Goal: Information Seeking & Learning: Learn about a topic

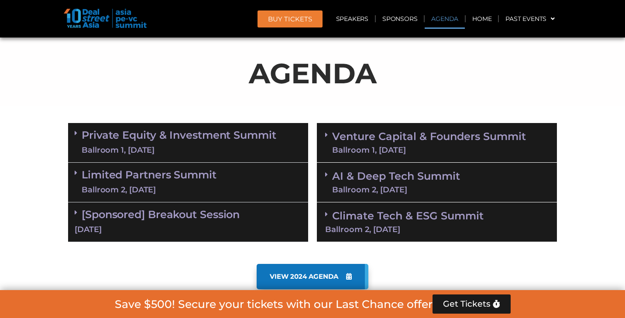
scroll to position [455, 0]
click at [413, 180] on link "AI & Deep Tech Summit Ballroom 2, 11 Sept" at bounding box center [396, 182] width 128 height 23
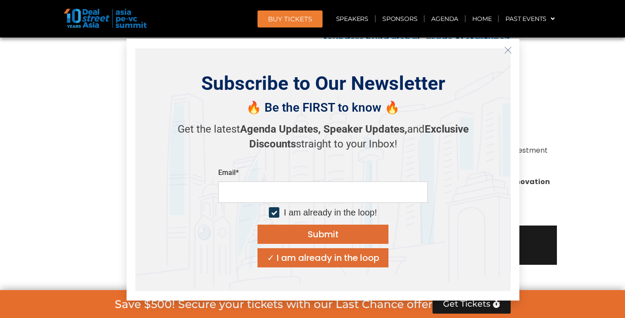
scroll to position [802, 0]
click at [584, 134] on section "Private Equity & Investment Summit Ballroom 1, 10 Sept 8:00 am – 9:00 am | Regi…" at bounding box center [312, 20] width 625 height 497
click at [509, 52] on icon "Close" at bounding box center [508, 50] width 8 height 8
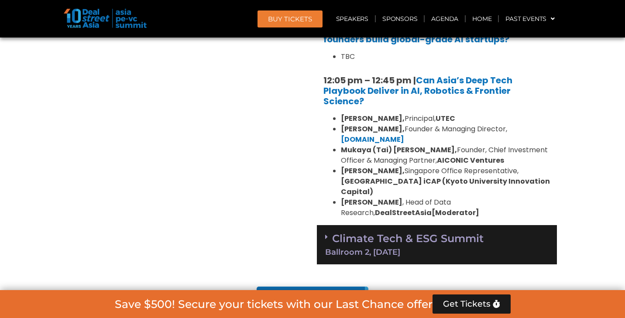
click at [421, 248] on div "Ballroom 2, 11 Sept" at bounding box center [437, 252] width 224 height 8
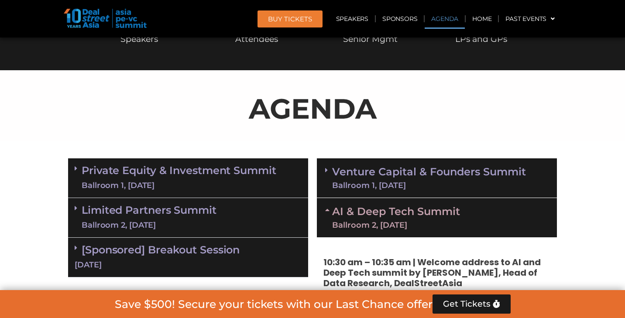
scroll to position [423, 0]
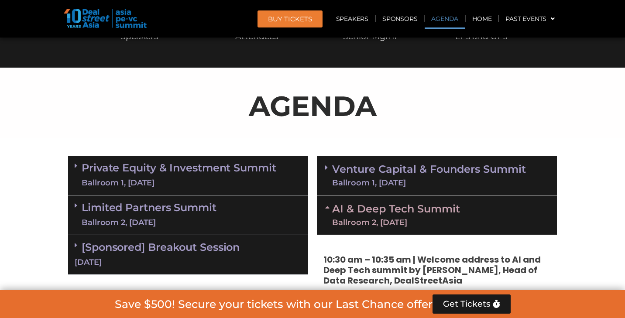
click at [402, 176] on link "Venture Capital & Founders​ Summit Ballroom 1, 11 Sept" at bounding box center [429, 175] width 194 height 23
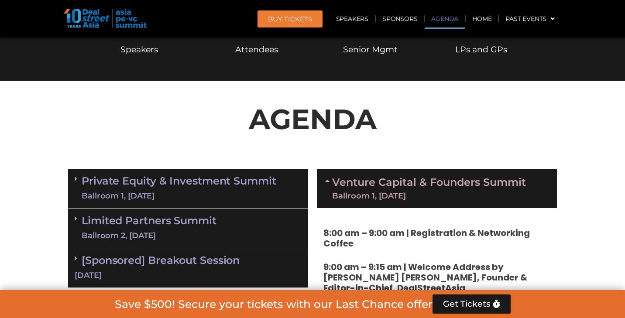
scroll to position [477, 0]
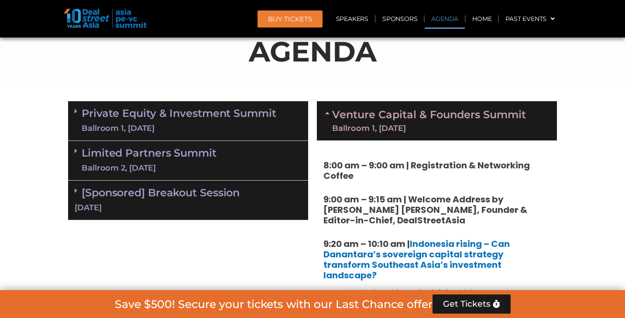
click at [192, 125] on div "Ballroom 1, 10 Sept" at bounding box center [179, 128] width 195 height 11
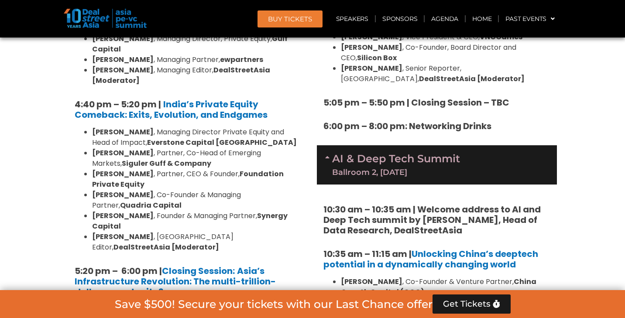
scroll to position [1560, 0]
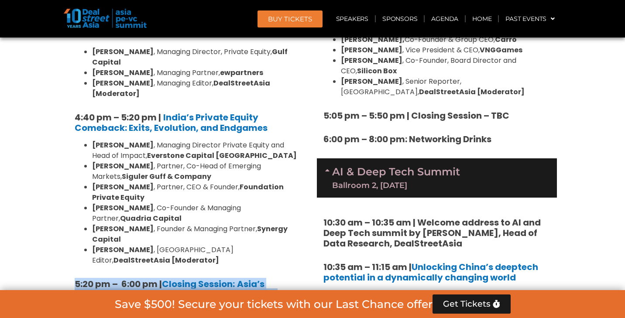
drag, startPoint x: 75, startPoint y: 144, endPoint x: 172, endPoint y: 250, distance: 144.0
copy div "5:20 pm – 6:00 pm | Closing Session: Asia’s Infrastructure Revolution: The mult…"
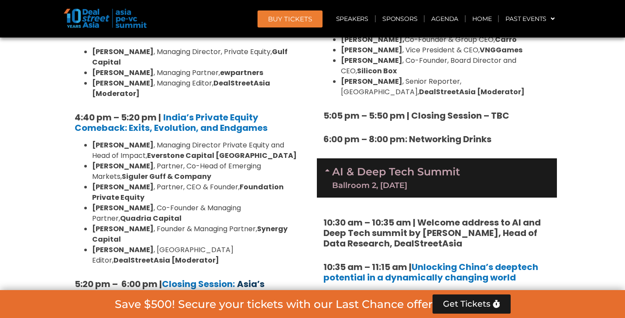
click at [263, 278] on strong "Asia’s Infrastructure Revolution: The multi-trillion-dollar opportunity?" at bounding box center [175, 294] width 201 height 33
click at [360, 20] on link "Speakers" at bounding box center [352, 19] width 45 height 20
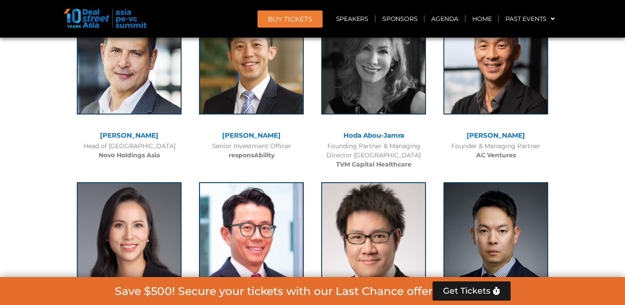
scroll to position [1634, 0]
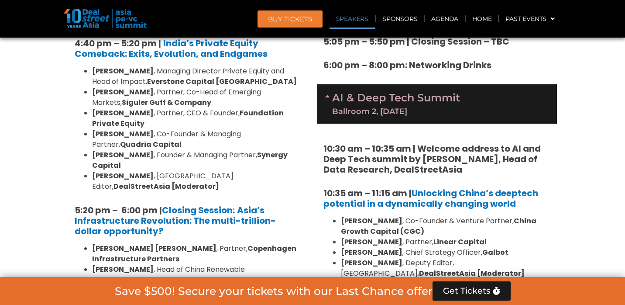
click at [355, 21] on link "Speakers" at bounding box center [352, 19] width 45 height 20
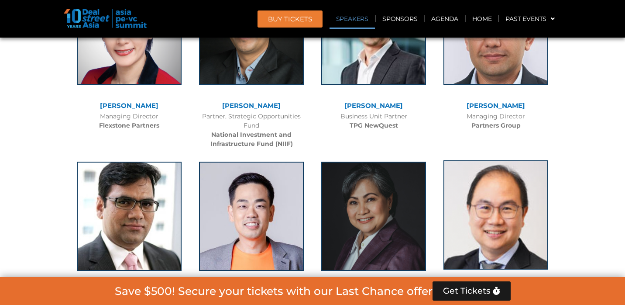
click at [516, 160] on img at bounding box center [496, 214] width 105 height 109
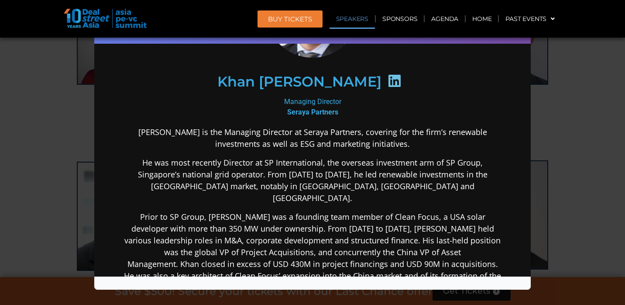
scroll to position [109, 0]
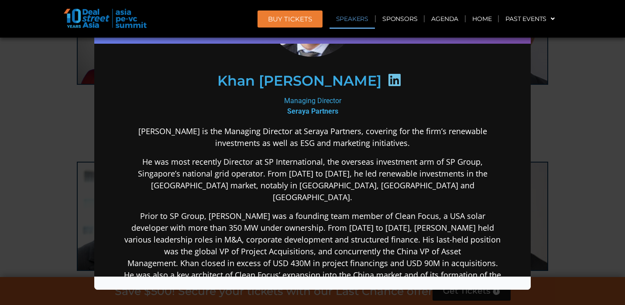
click at [132, 131] on p "Khan is the Managing Director at Seraya Partners, covering for the firm’s renew…" at bounding box center [312, 137] width 377 height 24
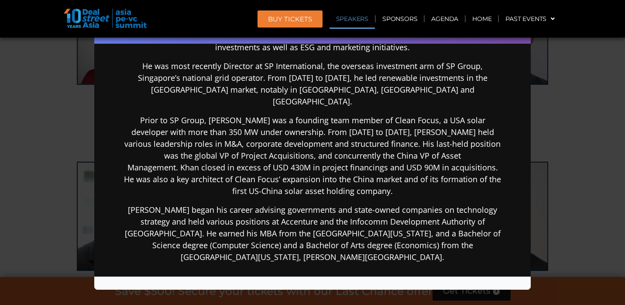
scroll to position [269, 0]
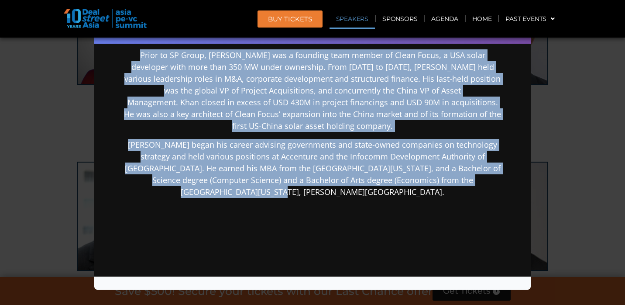
click at [489, 170] on p "Khan began his career advising governments and state-owned companies on technol…" at bounding box center [312, 167] width 377 height 59
copy div "Khan is the Managing Director at Seraya Partners, covering for the firm’s renew…"
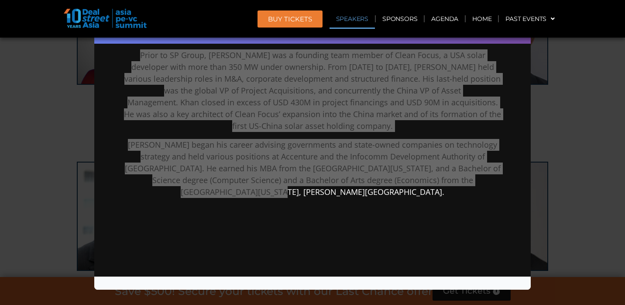
click at [573, 96] on div "Speaker Profile ×" at bounding box center [312, 152] width 625 height 305
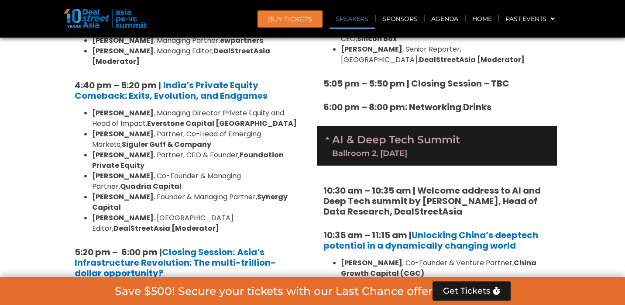
scroll to position [6197, 0]
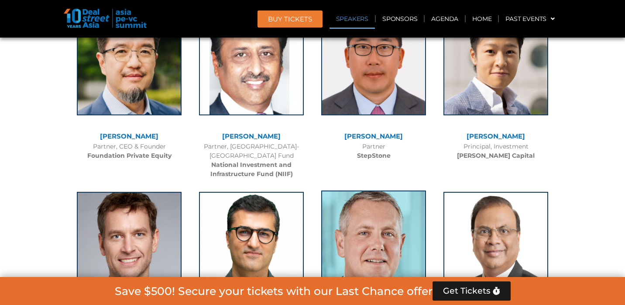
click at [366, 190] on img at bounding box center [373, 244] width 105 height 109
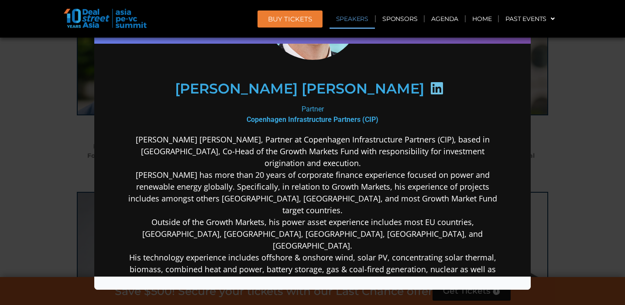
scroll to position [124, 0]
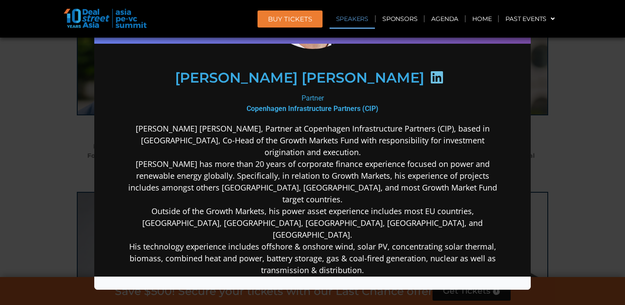
click at [130, 127] on p "Niels Christian Holst, Partner at Copenhagen Infrastructure Partners (CIP), bas…" at bounding box center [312, 210] width 377 height 177
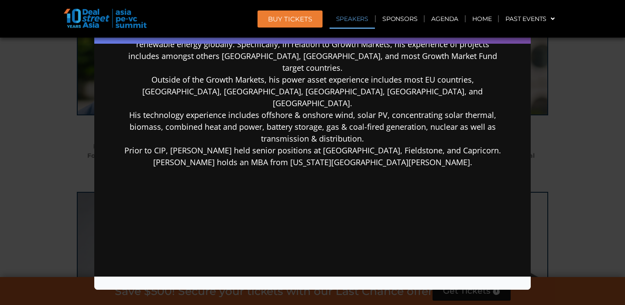
scroll to position [279, 0]
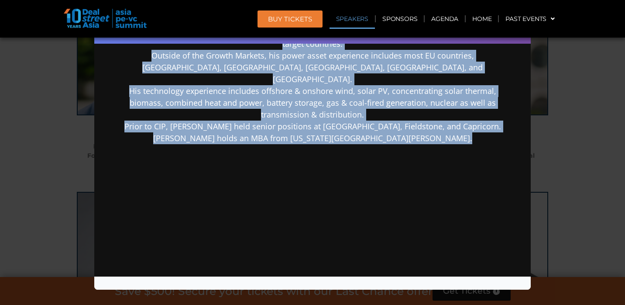
click at [454, 100] on p "Niels Christian Holst, Partner at Copenhagen Infrastructure Partners (CIP), bas…" at bounding box center [312, 55] width 377 height 177
copy p "Niels Christian Holst, Partner at Copenhagen Infrastructure Partners (CIP), bas…"
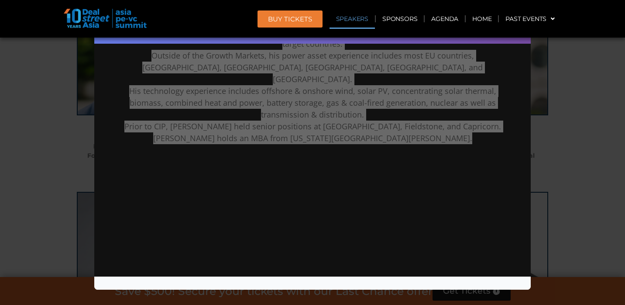
click at [600, 125] on div "Speaker Profile ×" at bounding box center [312, 152] width 625 height 305
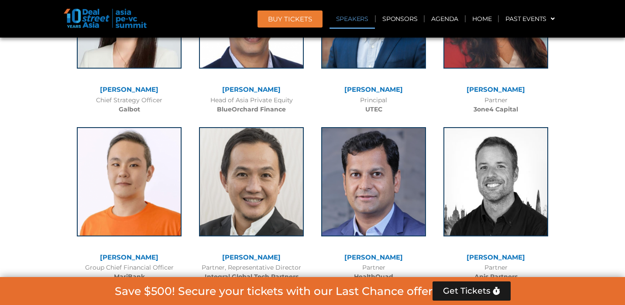
scroll to position [7314, 0]
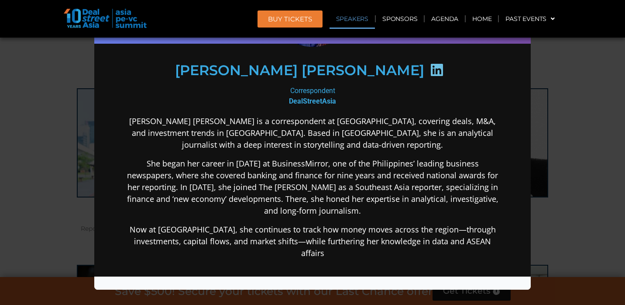
scroll to position [125, 0]
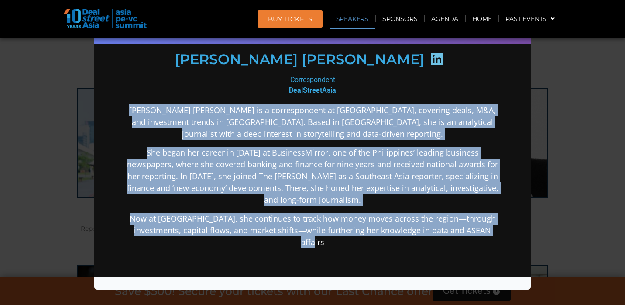
drag, startPoint x: 129, startPoint y: 108, endPoint x: 361, endPoint y: 226, distance: 260.7
click at [361, 226] on div "Katrina Bianca Cuaresma is a correspondent at DealStreetAsia, covering deals, M…" at bounding box center [312, 245] width 377 height 282
copy div "Katrina Bianca Cuaresma is a correspondent at DealStreetAsia, covering deals, M…"
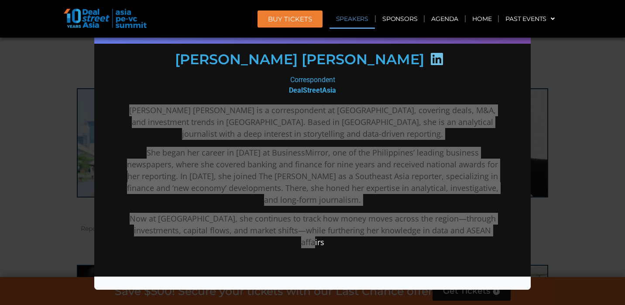
click at [584, 102] on div "Speaker Profile ×" at bounding box center [312, 152] width 625 height 305
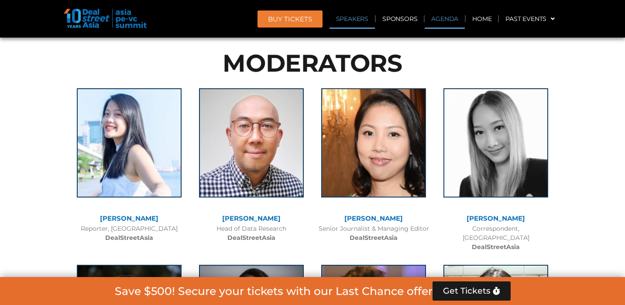
click at [449, 21] on link "Agenda" at bounding box center [445, 19] width 40 height 20
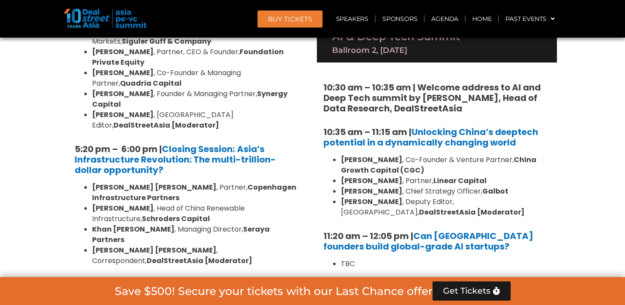
scroll to position [1676, 0]
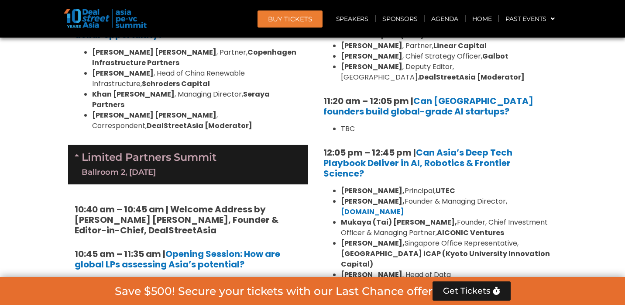
scroll to position [1828, 0]
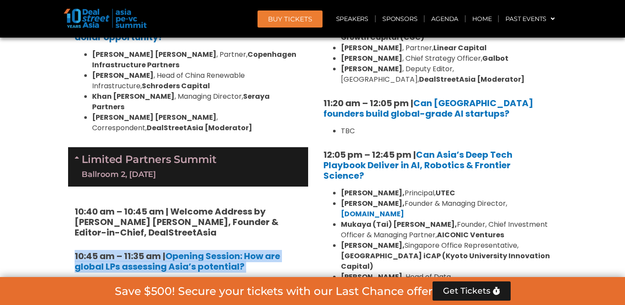
drag, startPoint x: 69, startPoint y: 103, endPoint x: 302, endPoint y: 213, distance: 256.8
copy div "10:45 am – 11:35 am | Opening Session: How are global LPs assessing Asia’s pote…"
click at [205, 250] on b "How are global LPs assessing Asia’s potential?" at bounding box center [178, 261] width 206 height 23
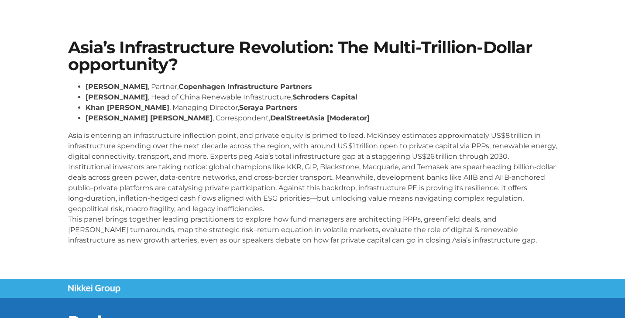
scroll to position [146, 0]
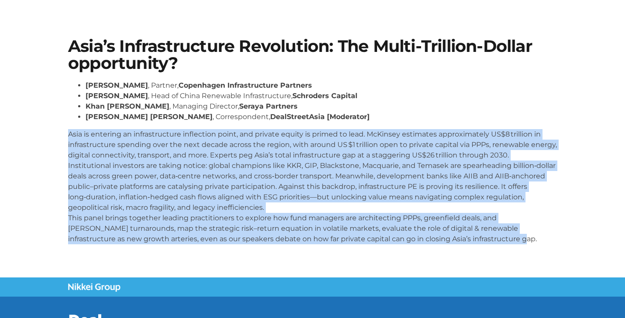
drag, startPoint x: 69, startPoint y: 134, endPoint x: 478, endPoint y: 241, distance: 422.3
click at [478, 241] on p "Asia is entering an infrastructure inflection point, and private equity is prim…" at bounding box center [312, 186] width 489 height 115
copy p "Asia is entering an infrastructure inflection point, and private equity is prim…"
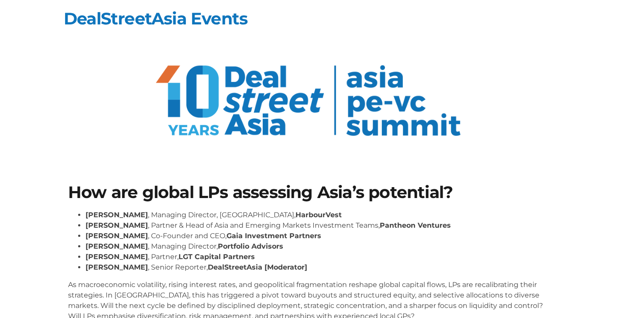
scroll to position [69, 0]
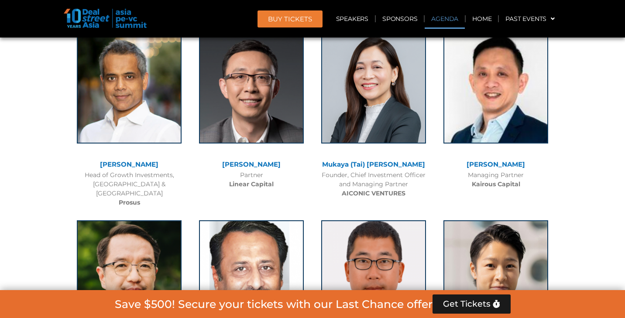
click at [451, 17] on link "Agenda" at bounding box center [445, 19] width 40 height 20
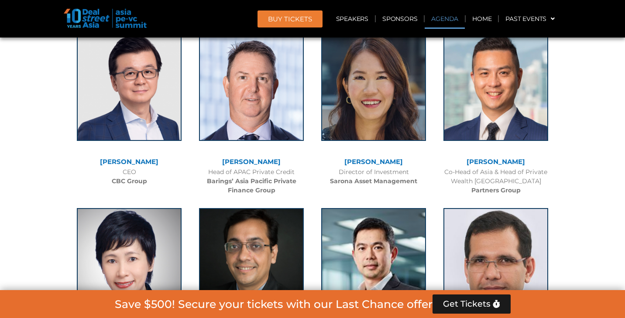
scroll to position [518, 0]
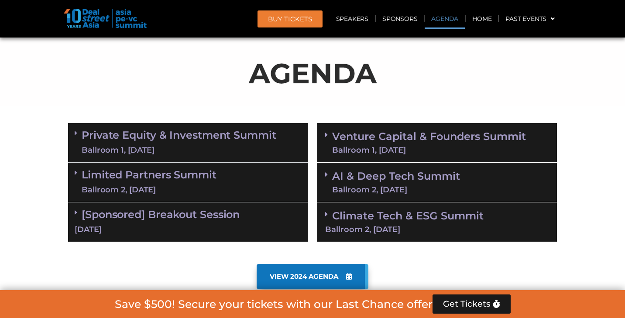
click at [145, 145] on div "Ballroom 1, 10 Sept" at bounding box center [179, 150] width 195 height 11
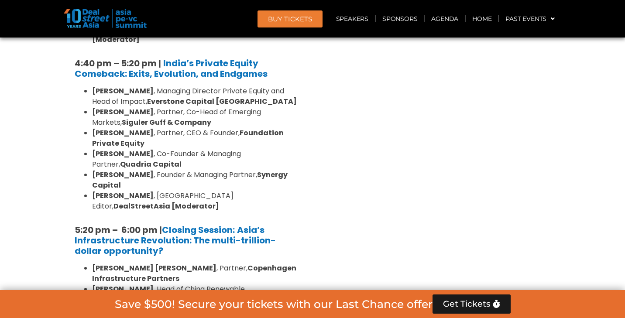
scroll to position [1676, 0]
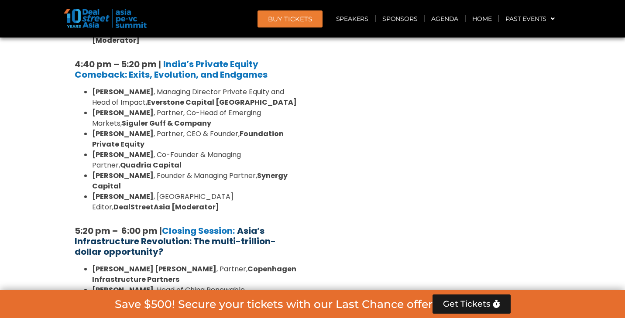
click at [195, 225] on strong "Asia’s Infrastructure Revolution: The multi-trillion-dollar opportunity?" at bounding box center [175, 241] width 201 height 33
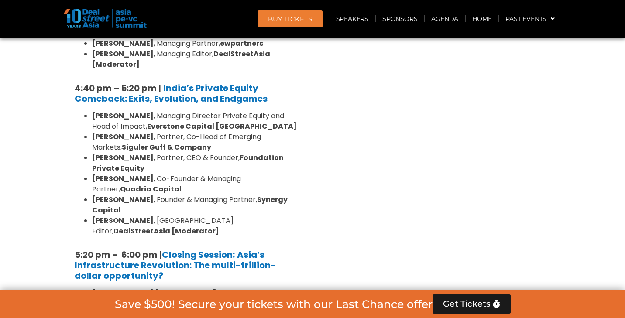
scroll to position [1815, 0]
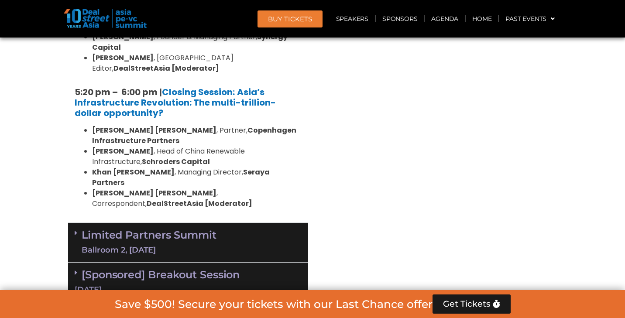
click at [167, 245] on div "Ballroom 2, 10 Sept" at bounding box center [149, 250] width 135 height 11
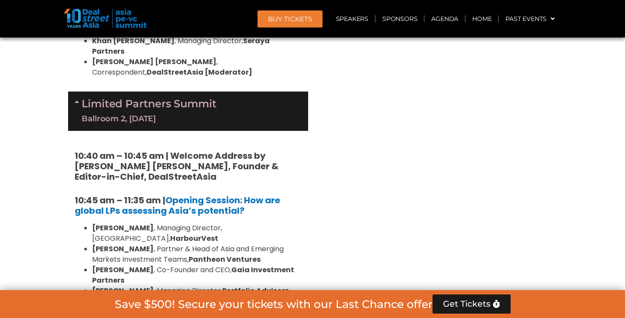
scroll to position [1991, 0]
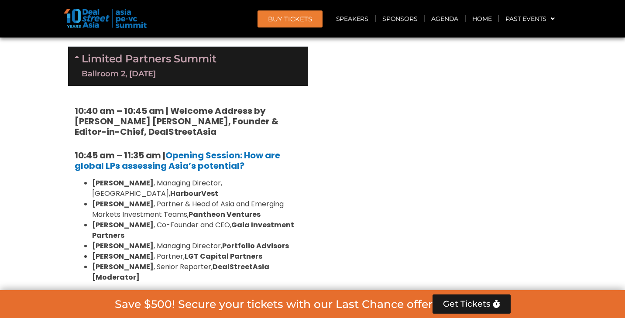
drag, startPoint x: 76, startPoint y: 129, endPoint x: 309, endPoint y: 244, distance: 259.7
copy div "11:35 am – 12:25 pm | Can LPs ignore China despite macro headwinds? Kent Chen ,…"
click at [255, 295] on b "Can LPs ignore China despite macro headwinds?" at bounding box center [185, 306] width 220 height 23
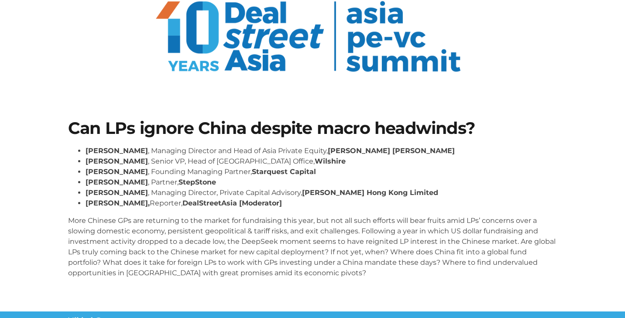
scroll to position [83, 0]
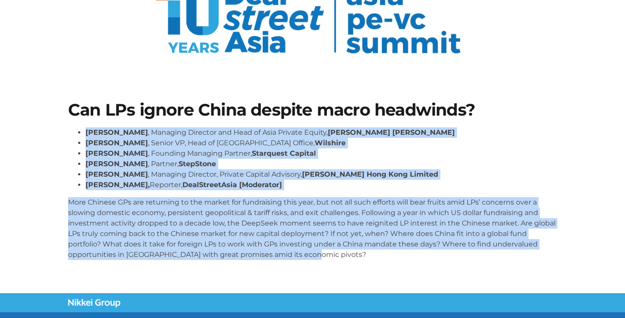
drag, startPoint x: 87, startPoint y: 129, endPoint x: 327, endPoint y: 257, distance: 272.5
click at [327, 257] on div "[PERSON_NAME] , Managing Director and Head of Asia Private Equity, [PERSON_NAME…" at bounding box center [312, 193] width 489 height 133
copy div "Lore Ipsu , Dolorsit Ametcons adi Elit se Doei Tempori Utlabo, Etdolorem Aliqua…"
